Goal: Task Accomplishment & Management: Manage account settings

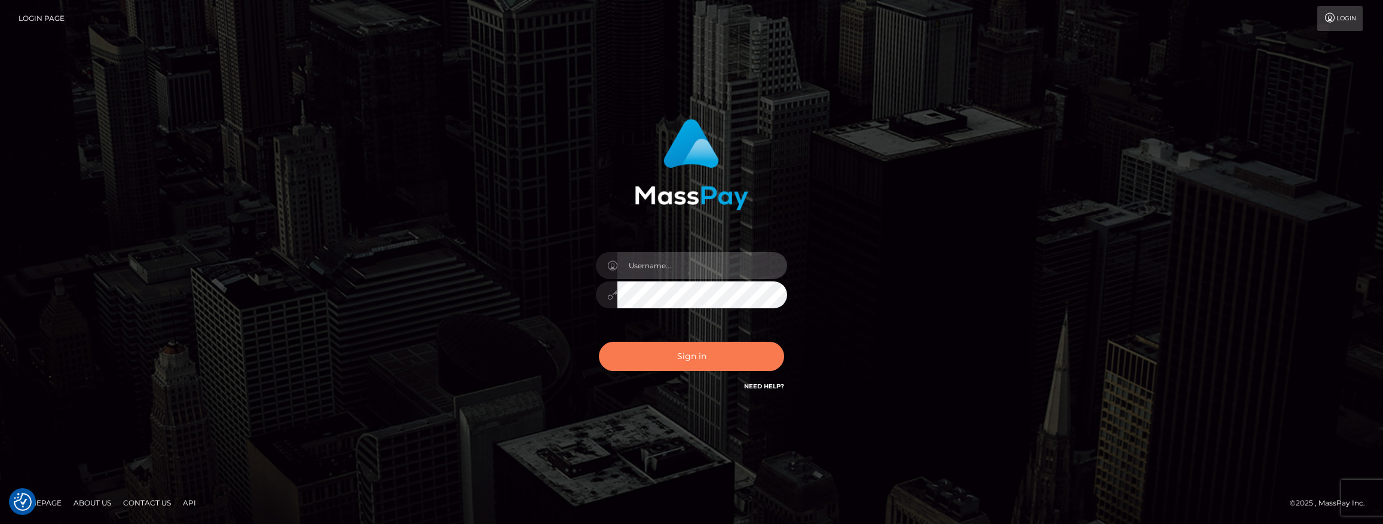
type input "duncan logie"
click at [715, 359] on button "Sign in" at bounding box center [691, 356] width 185 height 29
type input "[PERSON_NAME]"
click at [701, 354] on button "Sign in" at bounding box center [691, 356] width 185 height 29
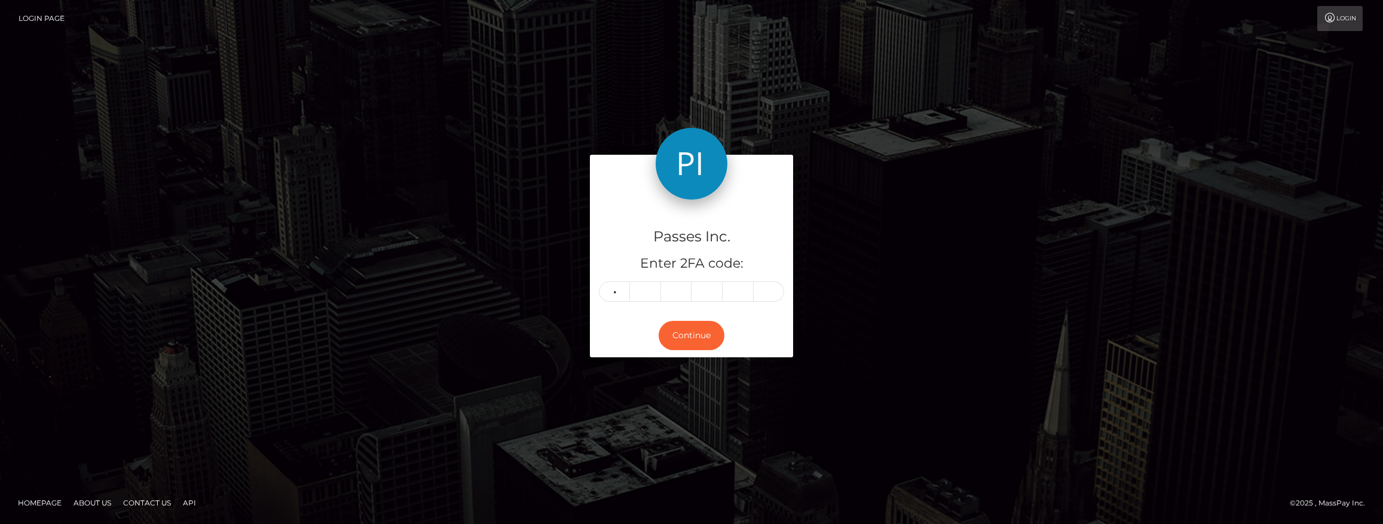
type input "7"
type input "9"
type input "2"
type input "6"
type input "2"
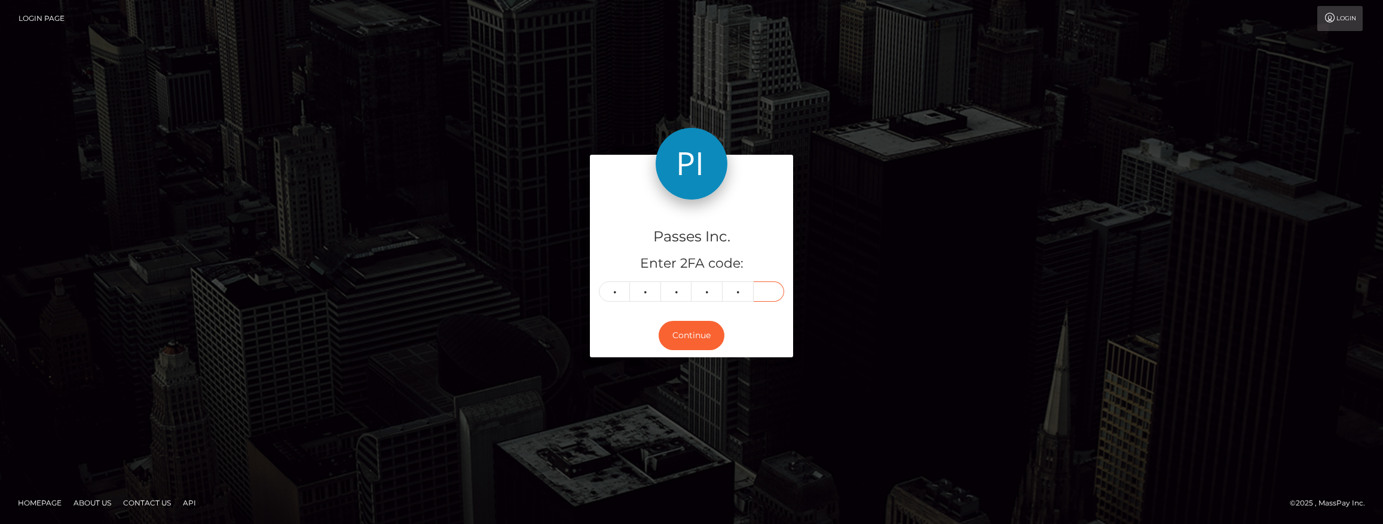
type input "4"
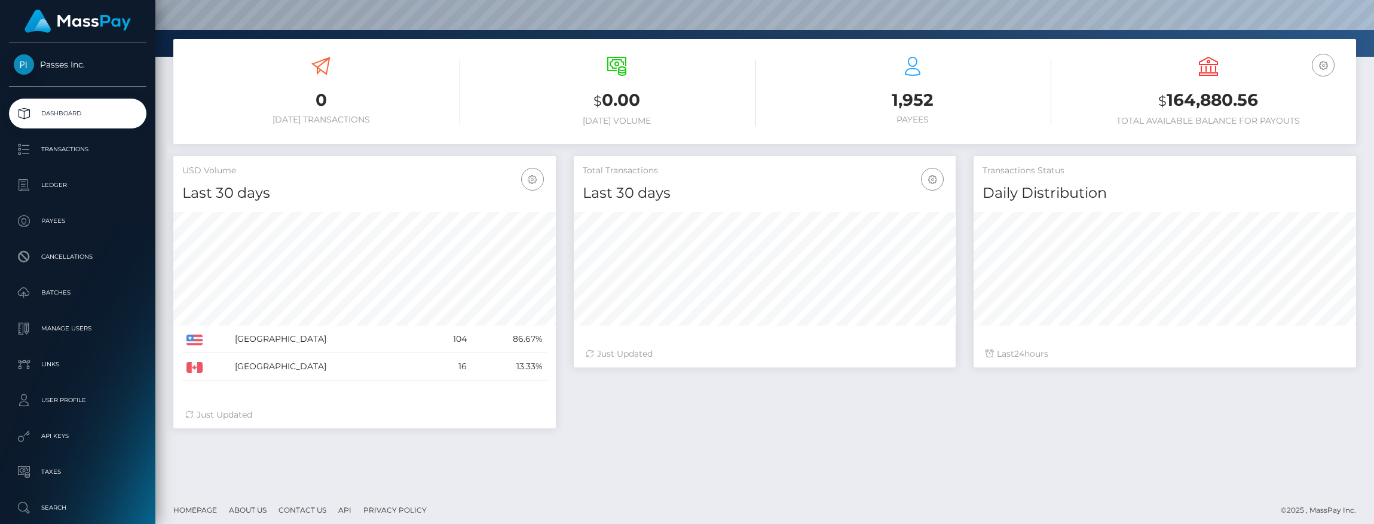
scroll to position [177, 0]
